Goal: Information Seeking & Learning: Compare options

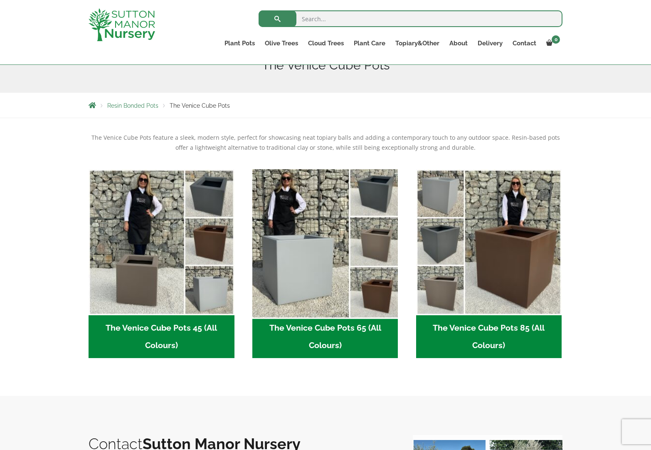
click at [303, 264] on img "Visit product category The Venice Cube Pots 65 (All Colours)" at bounding box center [325, 241] width 153 height 153
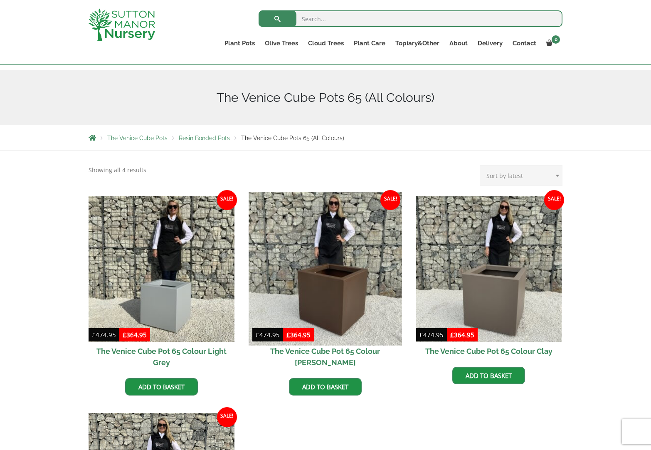
scroll to position [195, 0]
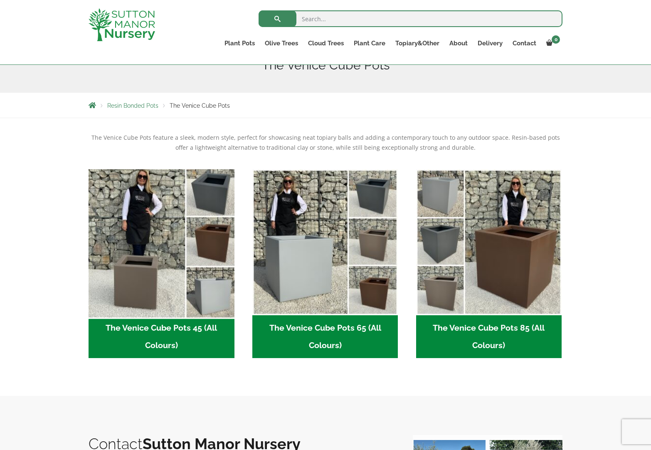
click at [208, 189] on img "Visit product category The Venice Cube Pots 45 (All Colours)" at bounding box center [161, 241] width 153 height 153
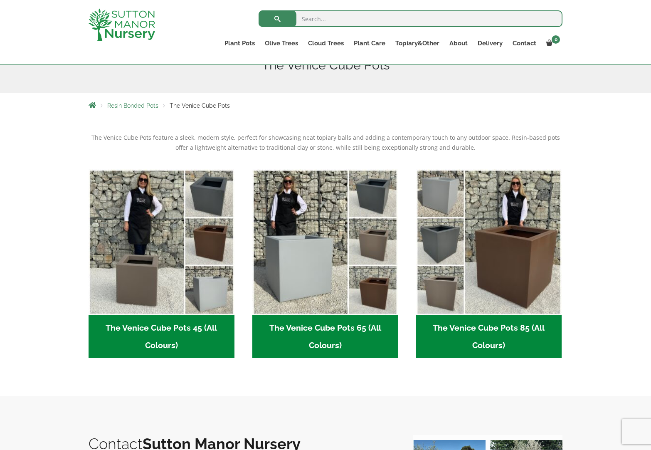
click at [194, 328] on h2 "The Venice Cube Pots 45 (All Colours) (4)" at bounding box center [162, 336] width 146 height 43
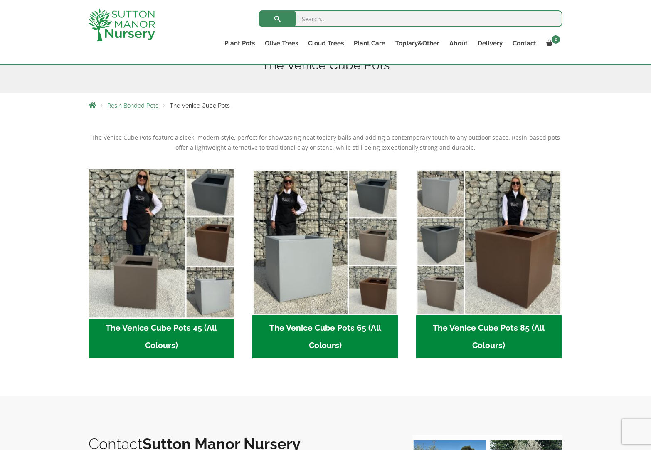
click at [214, 198] on img "Visit product category The Venice Cube Pots 45 (All Colours)" at bounding box center [161, 241] width 153 height 153
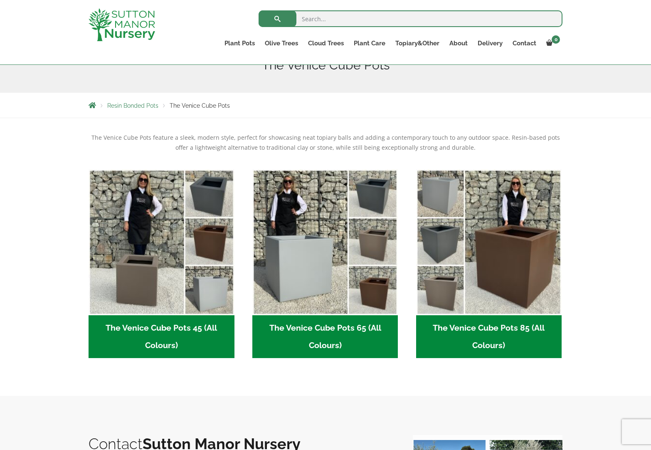
click at [176, 329] on h2 "The Venice Cube Pots 45 (All Colours) (4)" at bounding box center [162, 336] width 146 height 43
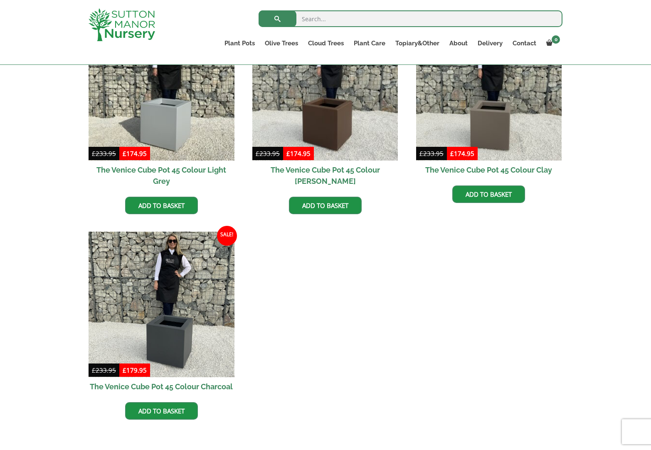
scroll to position [261, 0]
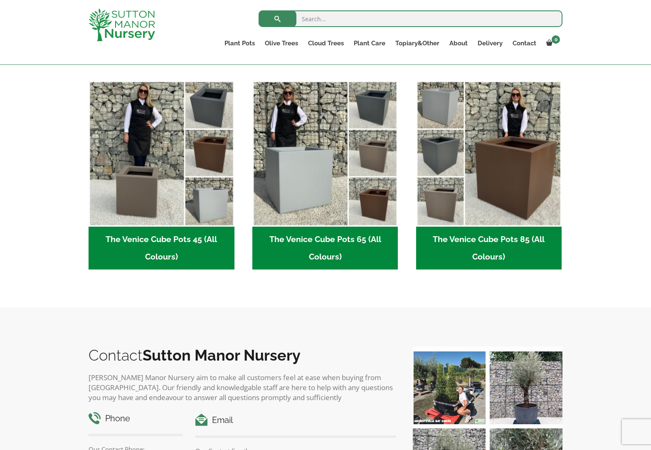
scroll to position [205, 0]
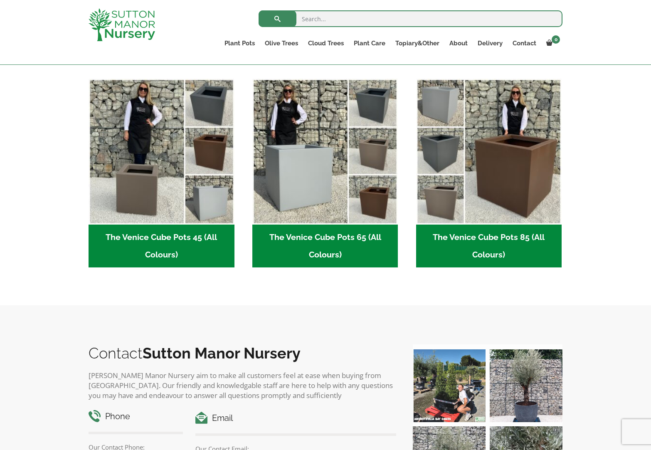
click at [475, 237] on h2 "The Venice Cube Pots 85 (All Colours) (4)" at bounding box center [489, 246] width 146 height 43
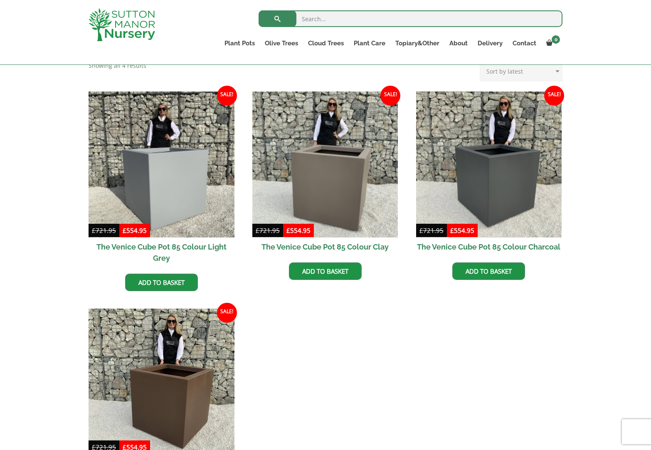
scroll to position [171, 0]
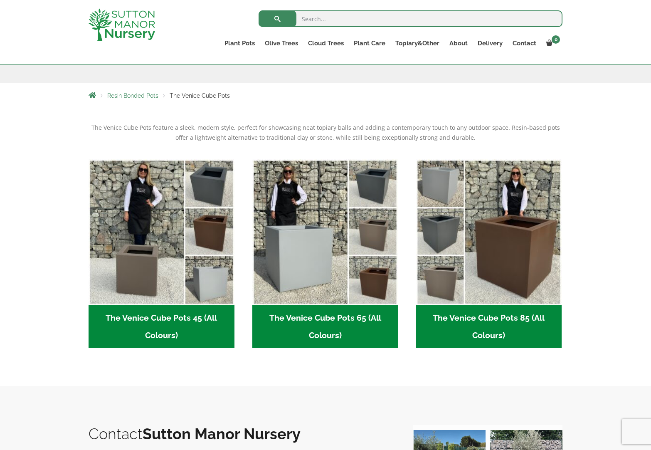
scroll to position [42, 0]
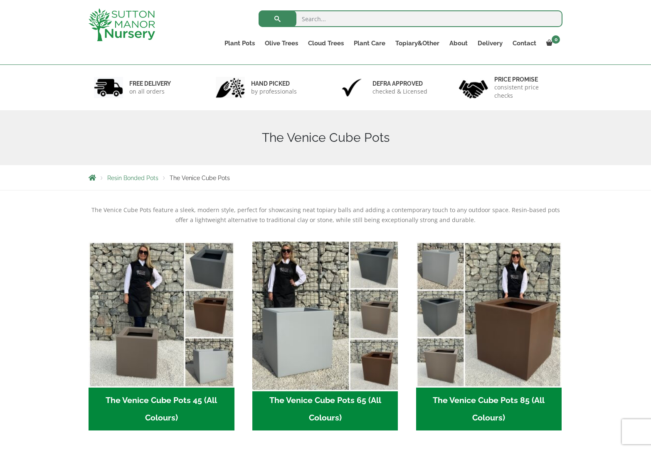
click at [331, 331] on img "Visit product category The Venice Cube Pots 65 (All Colours)" at bounding box center [325, 314] width 153 height 153
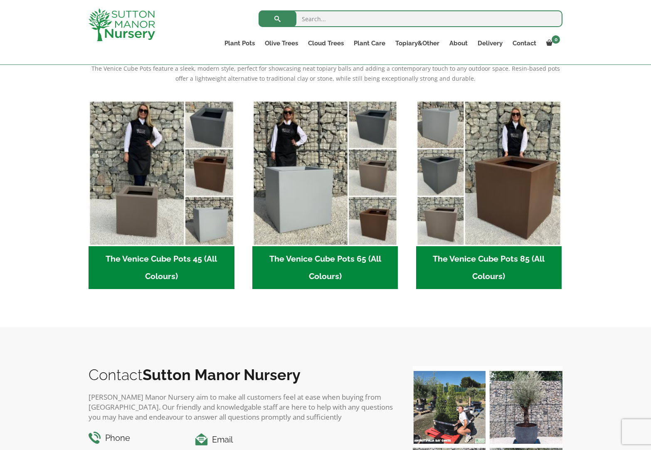
scroll to position [183, 0]
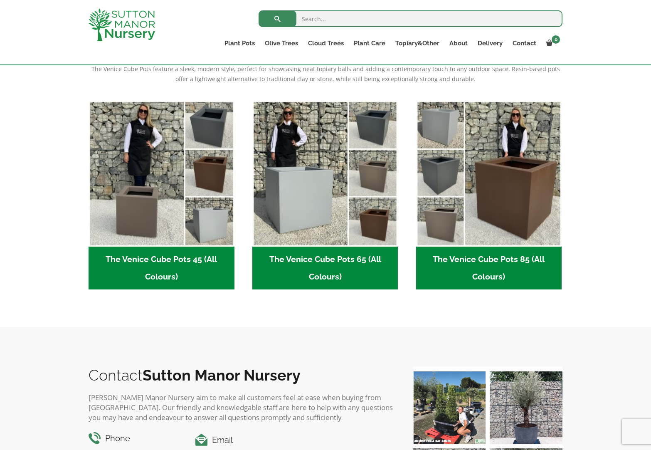
click at [482, 257] on h2 "The Venice Cube Pots 85 (All Colours) (4)" at bounding box center [489, 268] width 146 height 43
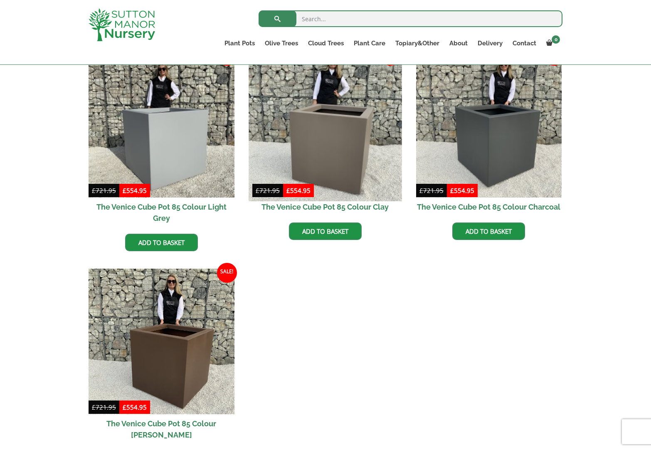
scroll to position [227, 0]
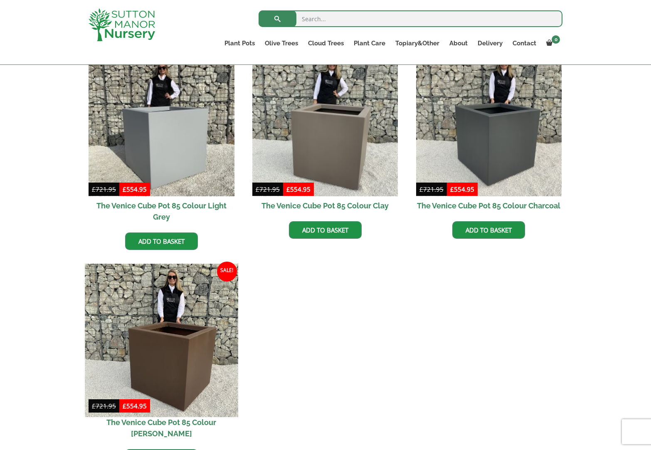
click at [190, 318] on img at bounding box center [161, 340] width 153 height 153
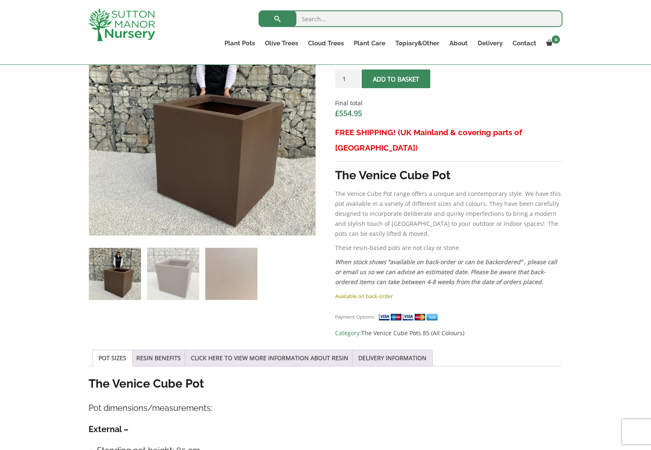
scroll to position [316, 0]
click at [180, 285] on img at bounding box center [173, 273] width 52 height 52
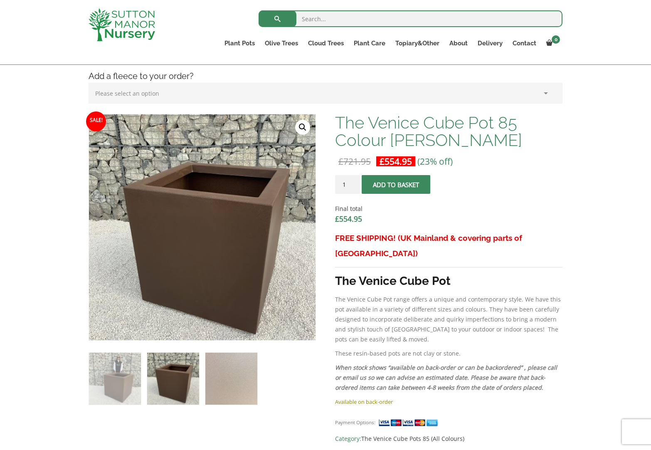
scroll to position [210, 0]
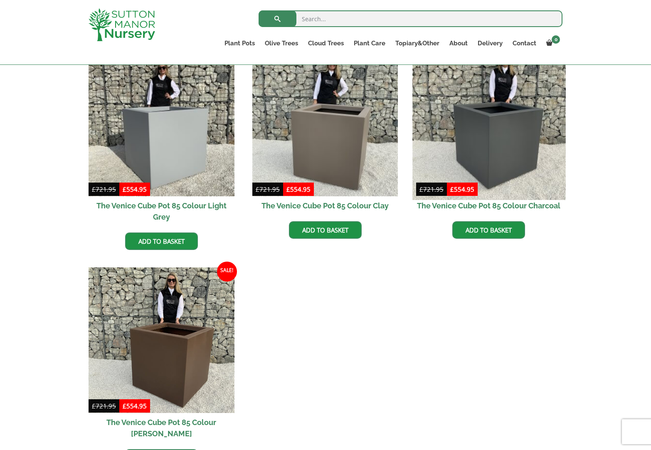
click at [499, 149] on img at bounding box center [488, 123] width 153 height 153
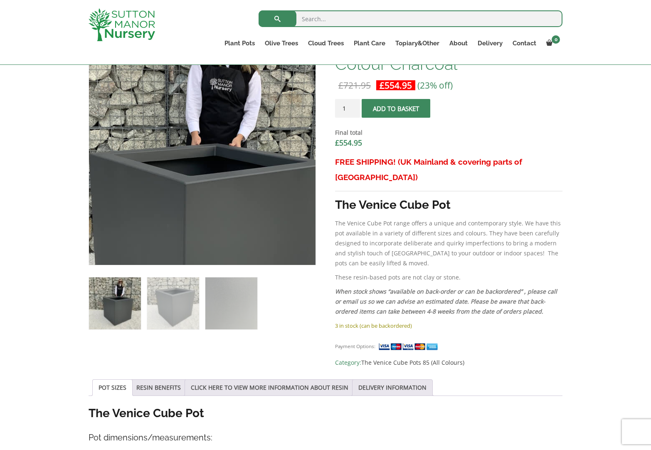
scroll to position [291, 0]
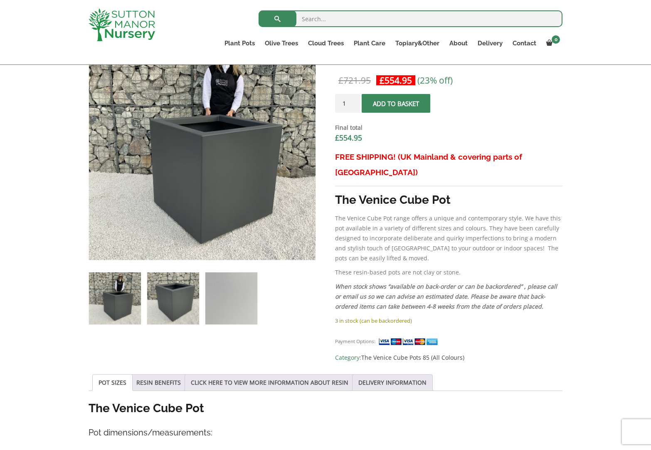
click at [169, 301] on img at bounding box center [173, 298] width 52 height 52
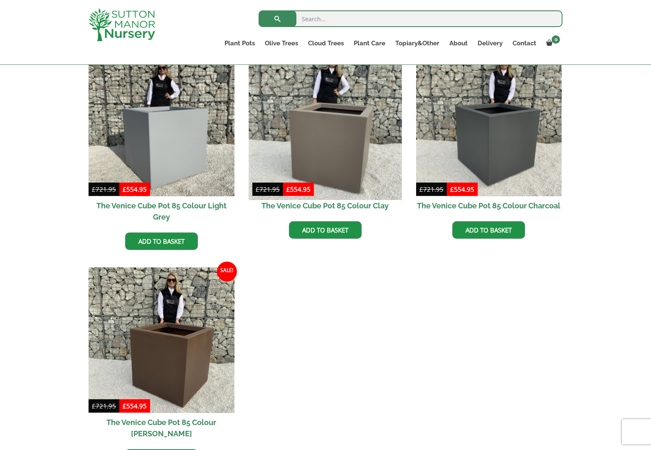
click at [320, 134] on img at bounding box center [325, 123] width 153 height 153
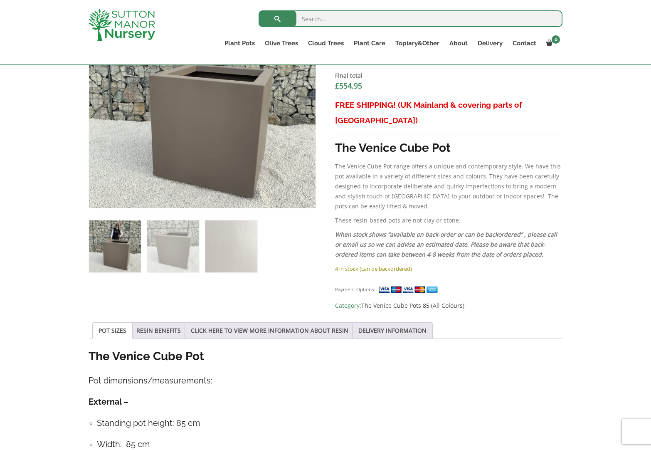
scroll to position [346, 0]
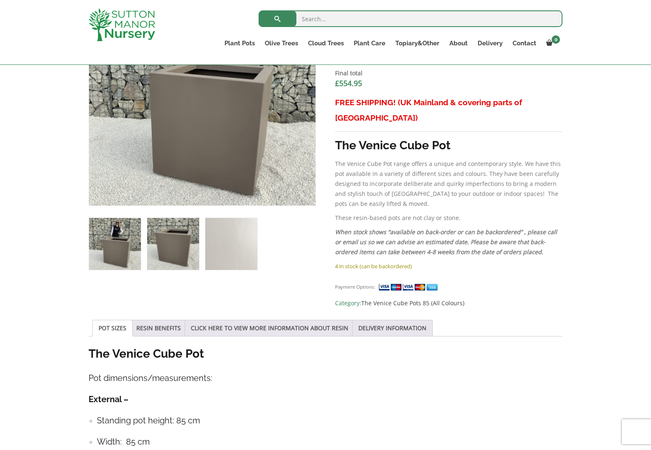
drag, startPoint x: 176, startPoint y: 252, endPoint x: 182, endPoint y: 248, distance: 6.7
click at [176, 252] on img at bounding box center [173, 244] width 52 height 52
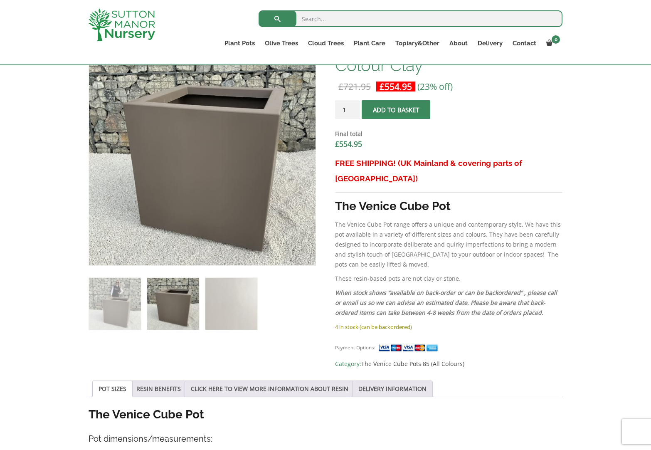
scroll to position [227, 0]
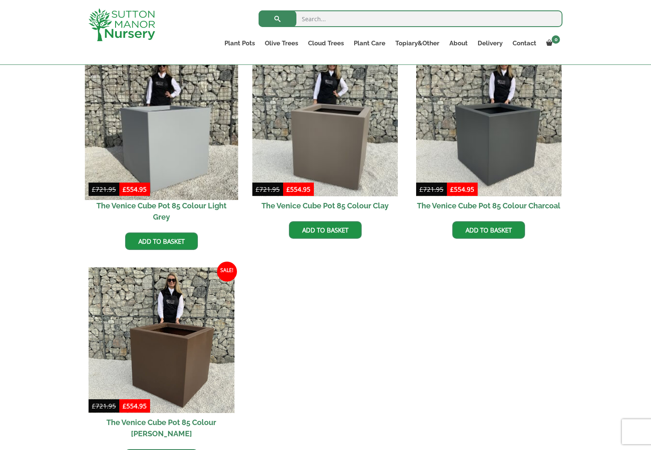
scroll to position [242, 0]
click at [156, 113] on img at bounding box center [161, 123] width 153 height 153
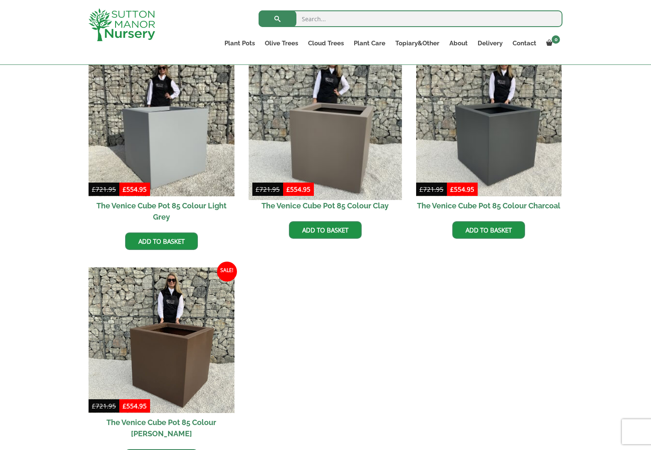
click at [340, 146] on img at bounding box center [325, 123] width 153 height 153
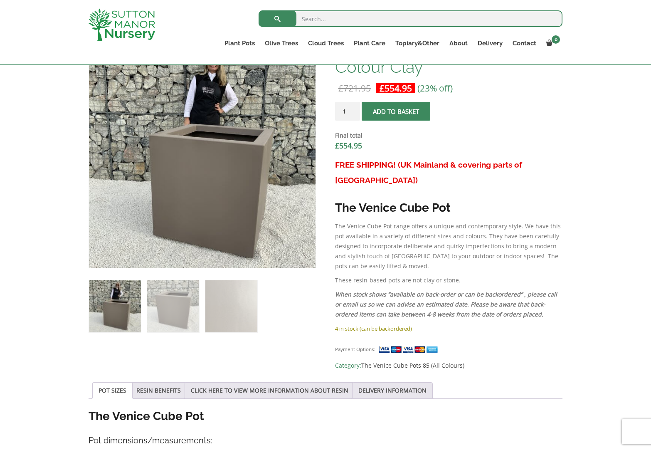
scroll to position [281, 0]
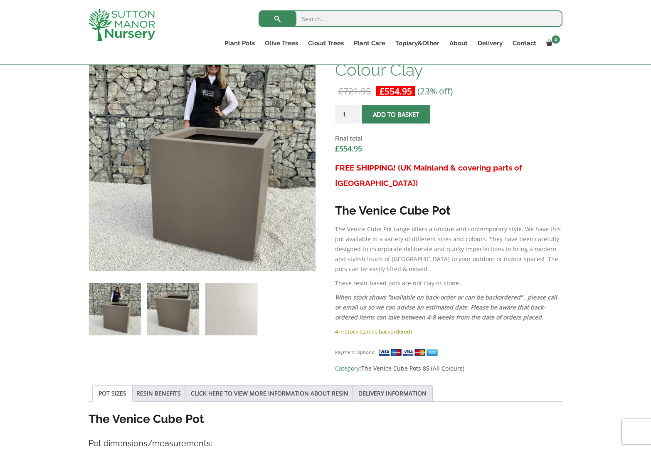
click at [178, 315] on img at bounding box center [173, 309] width 52 height 52
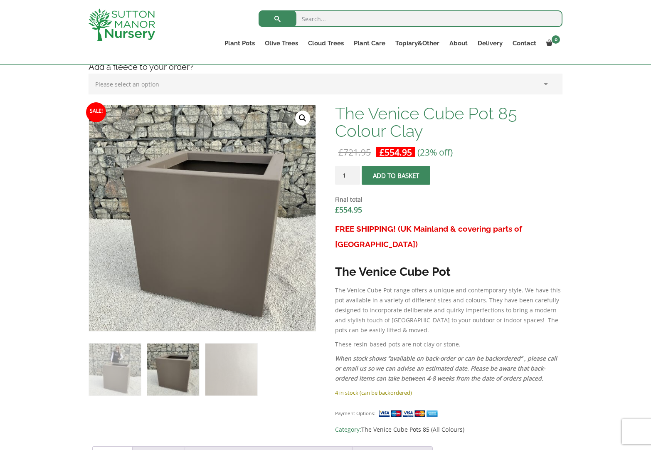
scroll to position [218, 0]
